Goal: Find specific page/section: Find specific page/section

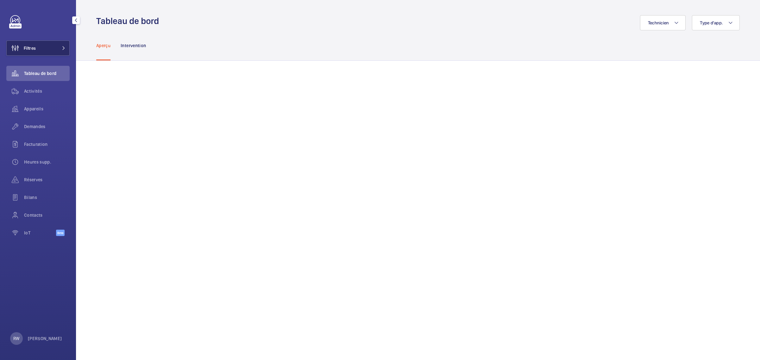
click at [60, 47] on span at bounding box center [62, 48] width 8 height 4
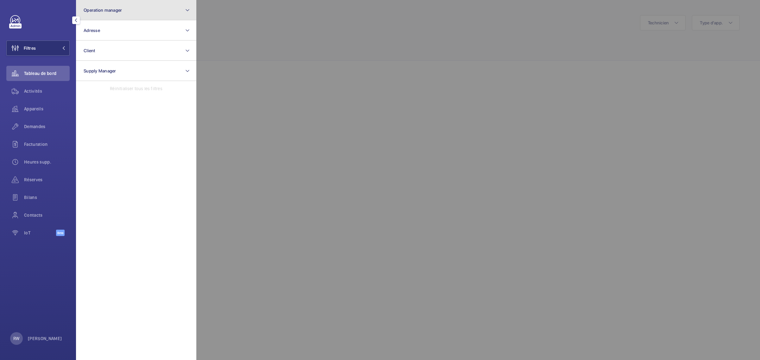
click at [107, 12] on span "Operation manager" at bounding box center [103, 10] width 38 height 5
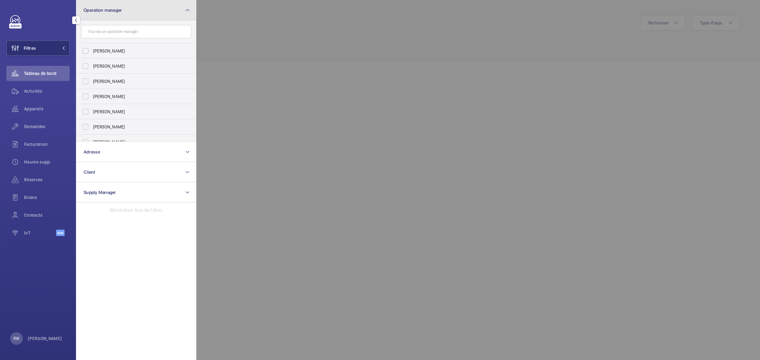
click at [107, 12] on span "Operation manager" at bounding box center [103, 10] width 38 height 5
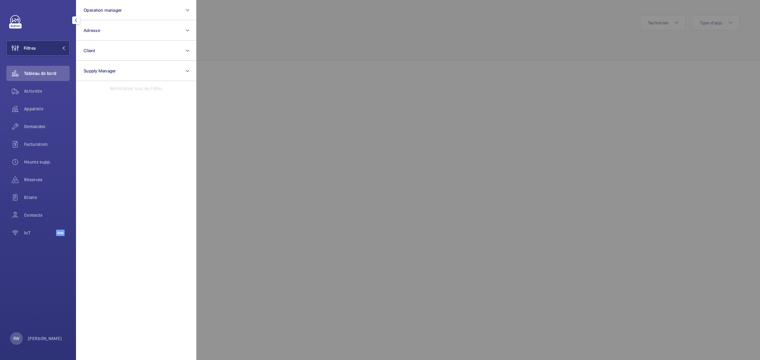
click at [310, 28] on div at bounding box center [576, 180] width 760 height 360
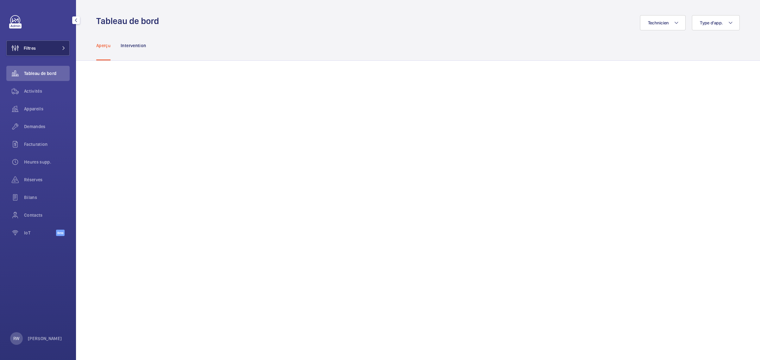
click at [54, 49] on button "Filtres" at bounding box center [37, 48] width 63 height 15
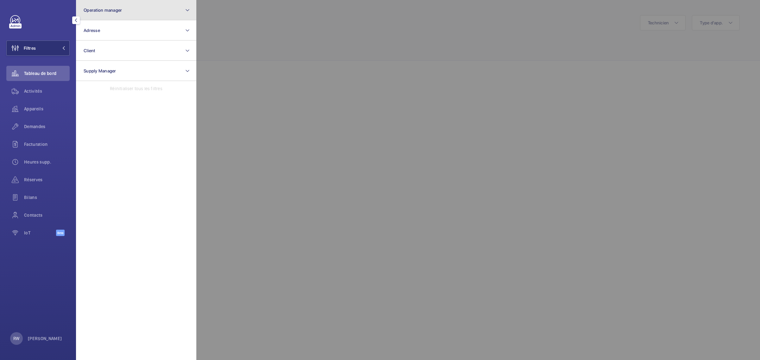
click at [105, 8] on span "Operation manager" at bounding box center [103, 10] width 38 height 5
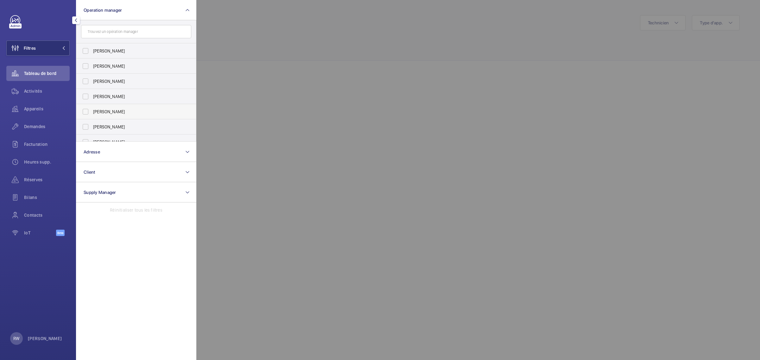
click at [105, 111] on span "[PERSON_NAME]" at bounding box center [136, 112] width 87 height 6
click at [92, 111] on input "[PERSON_NAME]" at bounding box center [85, 111] width 13 height 13
checkbox input "true"
click at [286, 53] on div at bounding box center [576, 180] width 760 height 360
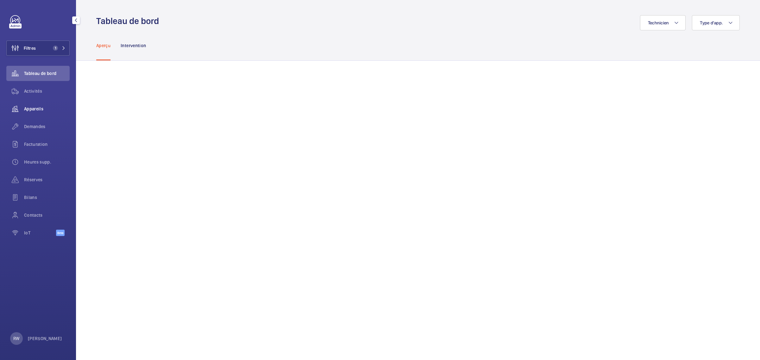
click at [33, 115] on div "Appareils" at bounding box center [37, 108] width 63 height 15
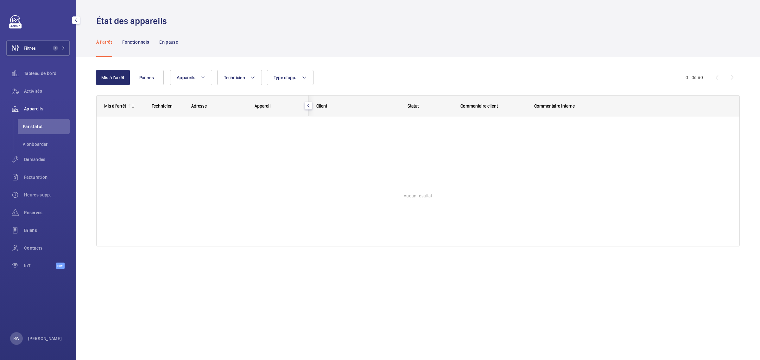
click at [32, 108] on span "Appareils" at bounding box center [47, 109] width 46 height 6
